Goal: Transaction & Acquisition: Purchase product/service

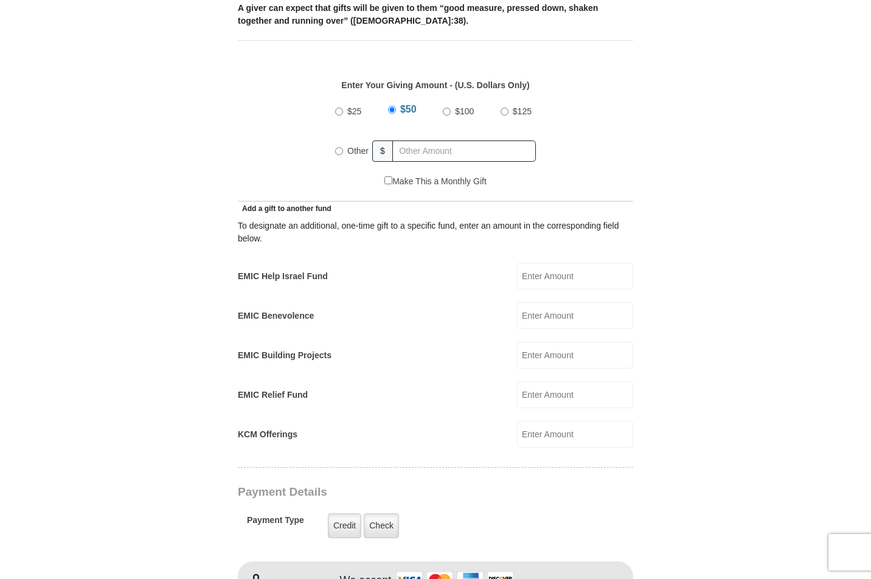
scroll to position [538, 0]
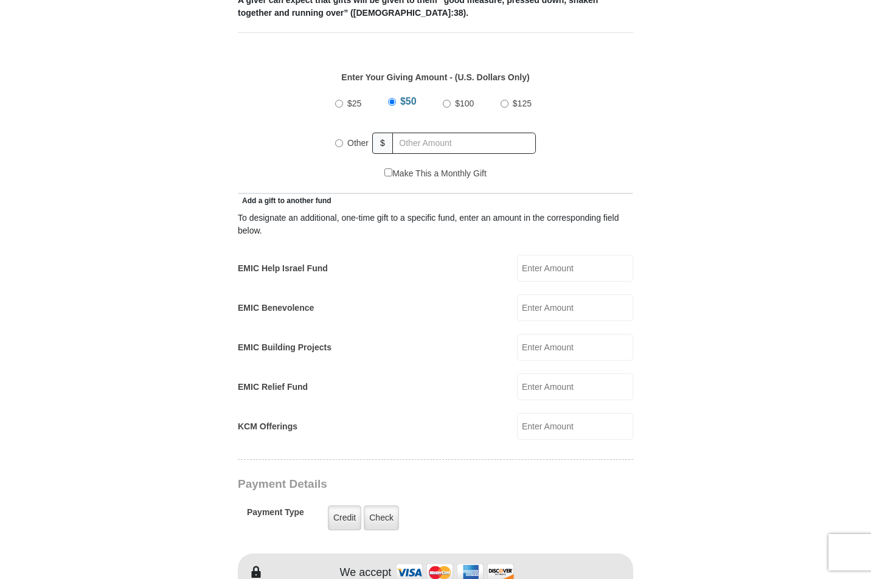
drag, startPoint x: 347, startPoint y: 123, endPoint x: 359, endPoint y: 123, distance: 12.2
click at [348, 130] on label "Other" at bounding box center [358, 143] width 30 height 27
click at [343, 139] on input "Other" at bounding box center [339, 143] width 8 height 8
radio input "true"
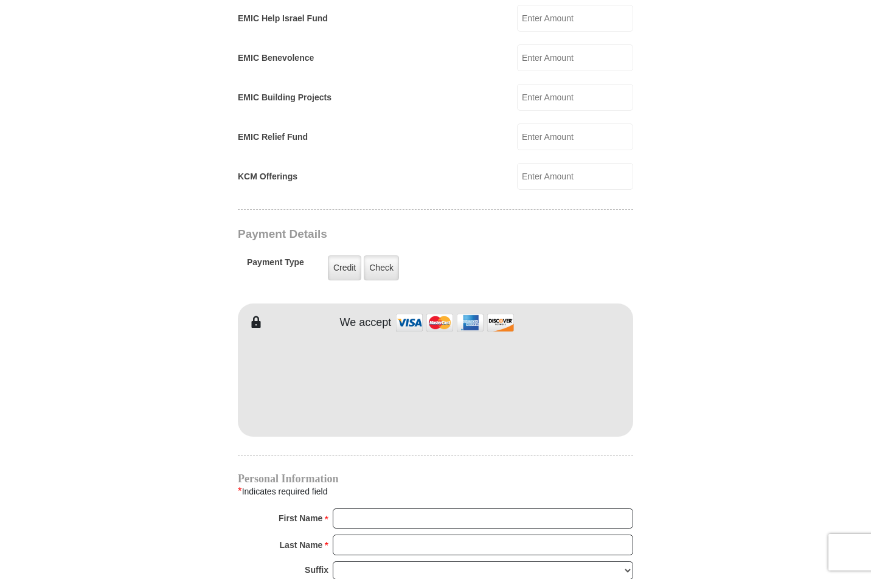
scroll to position [792, 0]
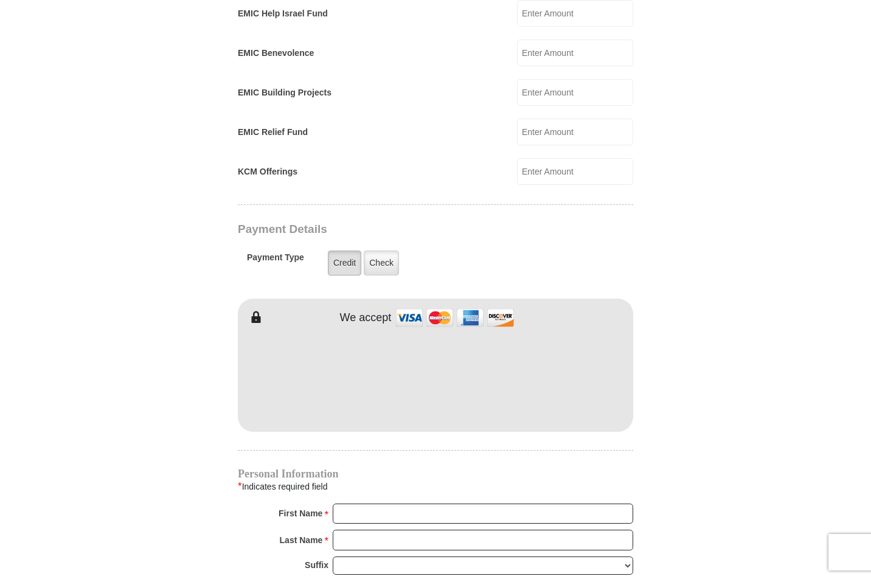
type input "261"
click at [345, 251] on label "Credit" at bounding box center [344, 263] width 33 height 25
click at [0, 0] on input "Credit" at bounding box center [0, 0] width 0 height 0
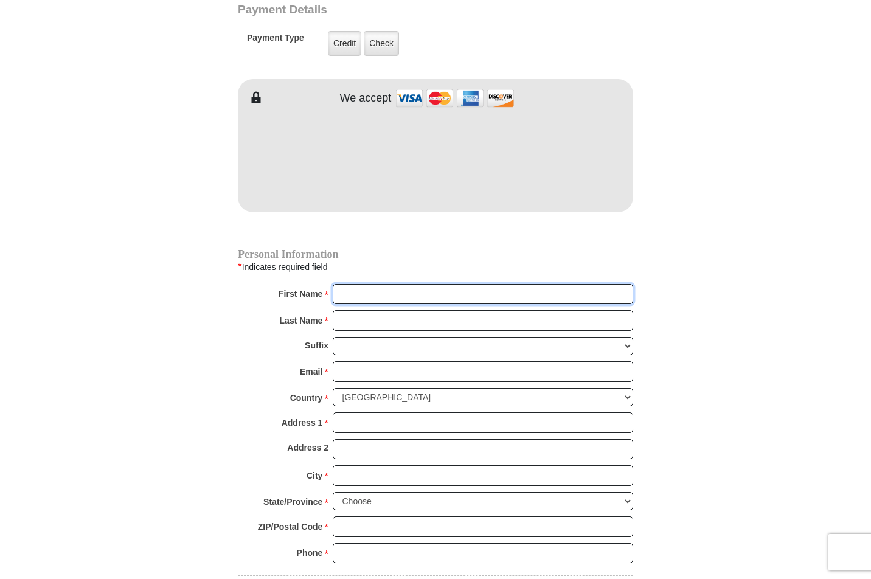
scroll to position [1012, 0]
click at [621, 284] on input "First Name *" at bounding box center [483, 294] width 300 height 21
type input "[PERSON_NAME]"
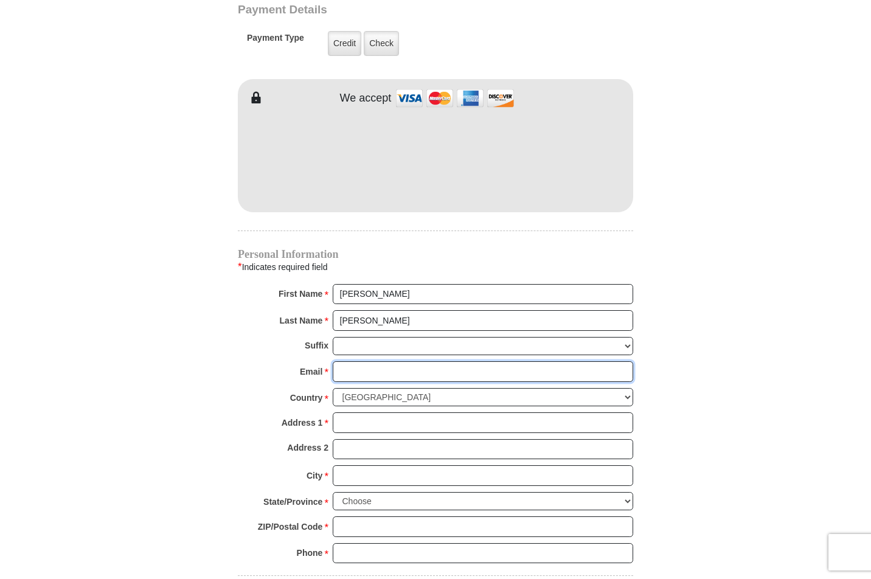
type input "[EMAIL_ADDRESS][DOMAIN_NAME]"
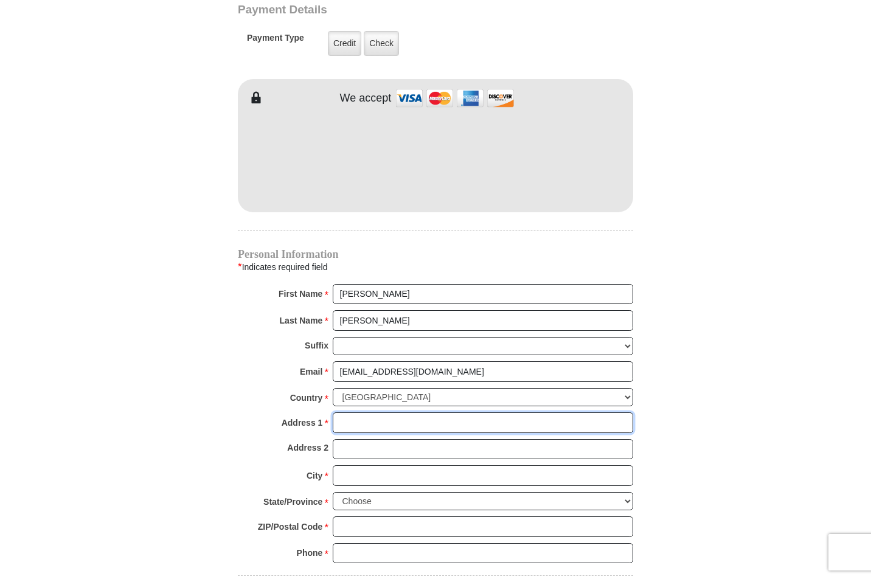
type input "[STREET_ADDRESS][PERSON_NAME]"
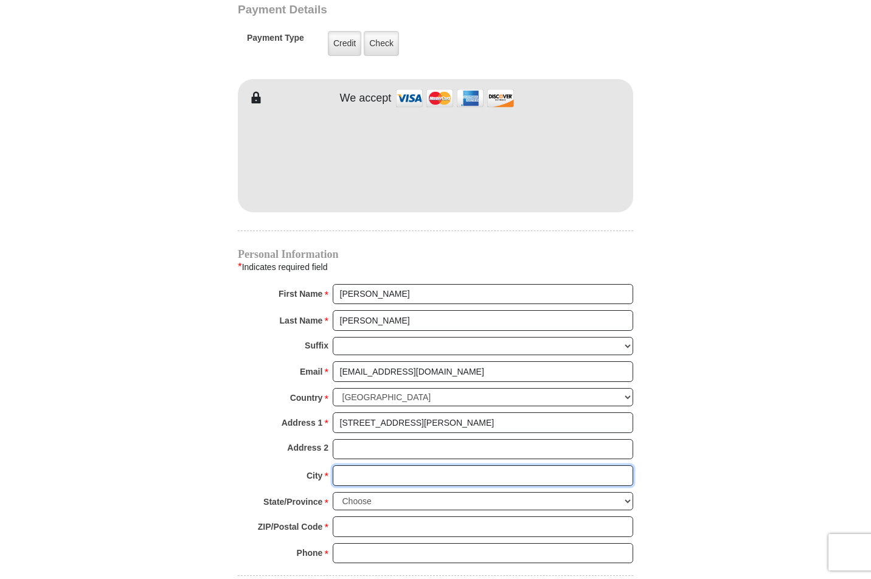
type input "Venus"
select select "[GEOGRAPHIC_DATA]"
type input "76084-3598"
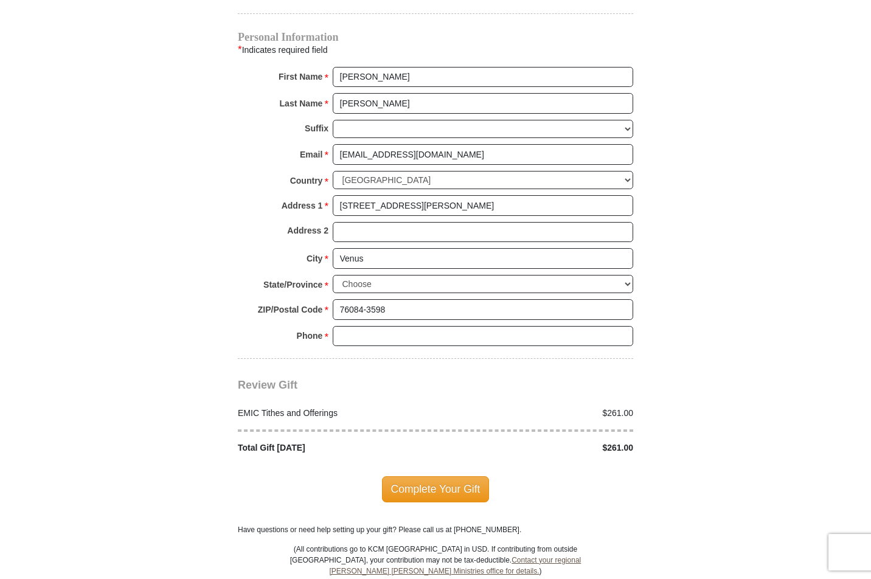
scroll to position [1231, 0]
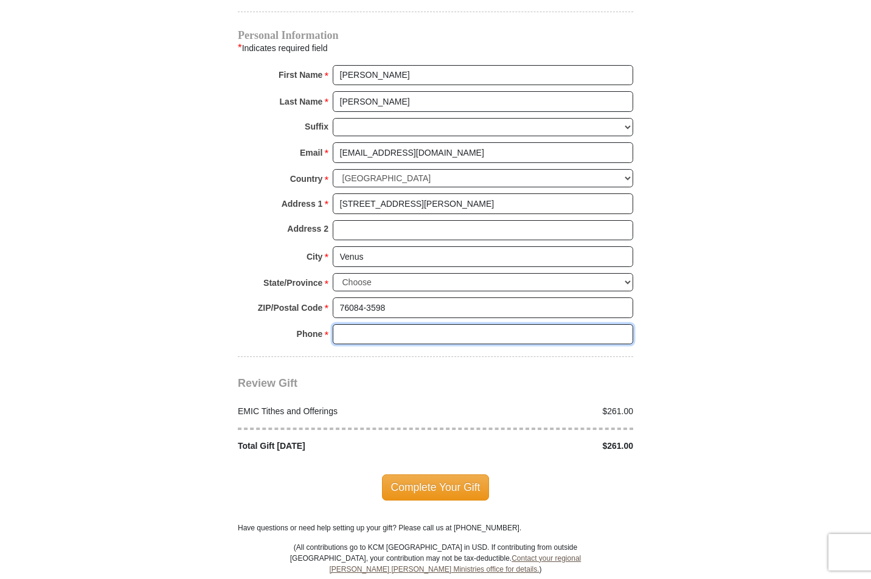
click at [623, 324] on input "Phone * *" at bounding box center [483, 334] width 300 height 21
type input "8175658560"
click at [454, 474] on span "Complete Your Gift" at bounding box center [436, 487] width 108 height 26
